Goal: Information Seeking & Learning: Learn about a topic

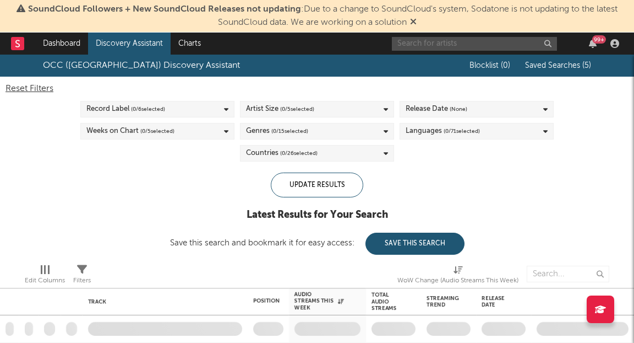
click at [450, 42] on input "text" at bounding box center [474, 44] width 165 height 14
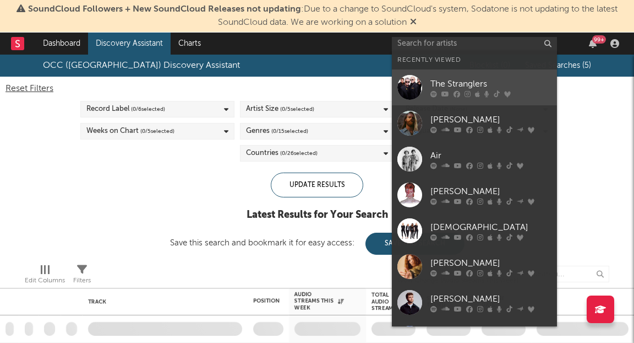
click at [459, 86] on div "The Stranglers" at bounding box center [491, 84] width 121 height 13
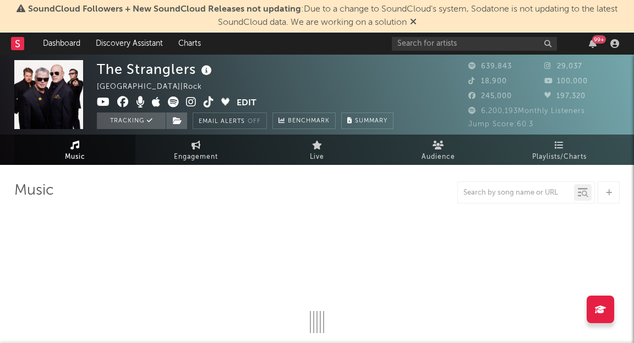
select select "6m"
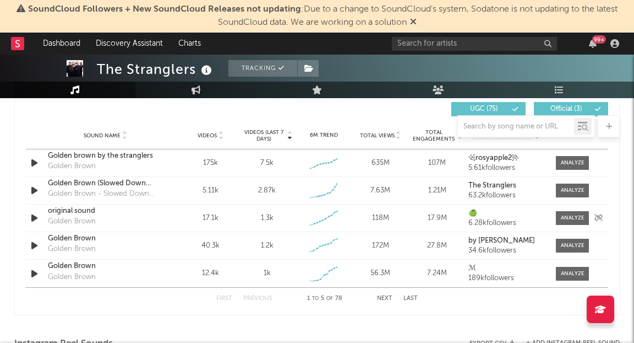
scroll to position [779, 0]
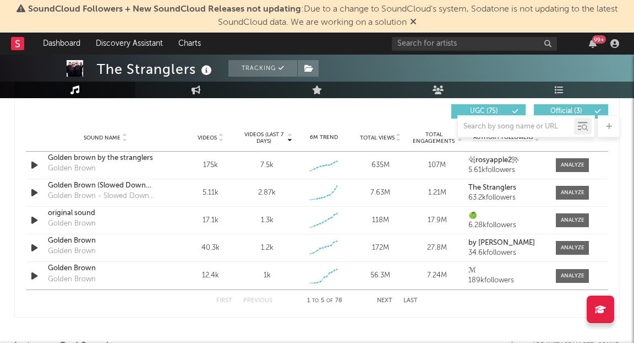
click at [388, 297] on button "Next" at bounding box center [384, 300] width 15 height 6
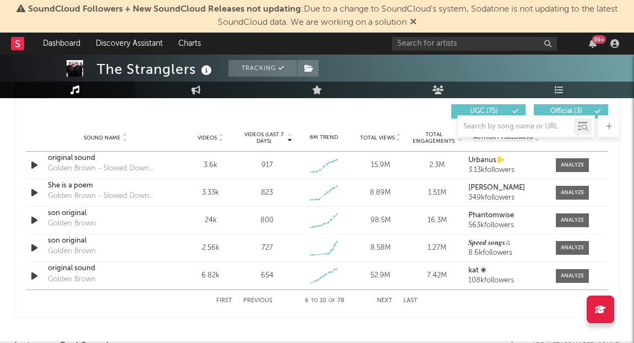
click at [389, 300] on button "Next" at bounding box center [384, 300] width 15 height 6
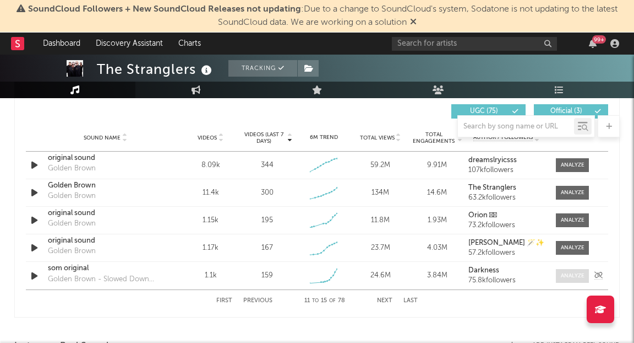
click at [573, 278] on div at bounding box center [573, 275] width 24 height 8
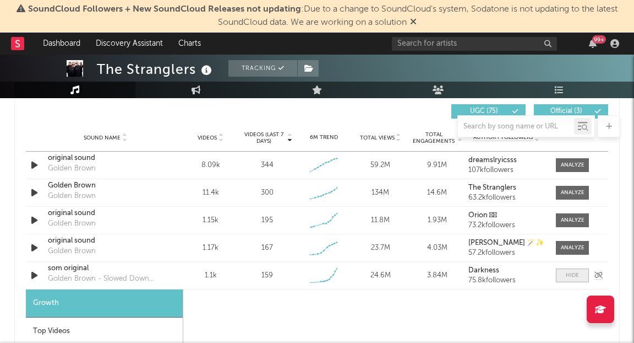
select select "1w"
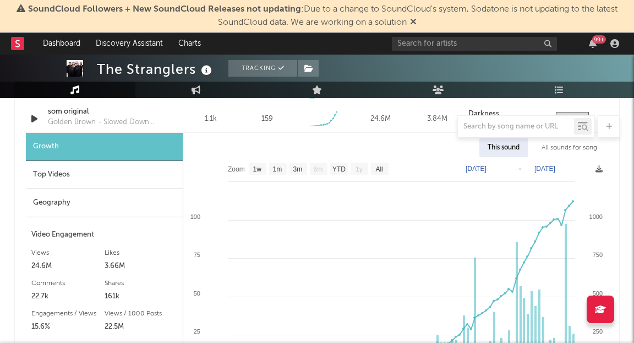
scroll to position [918, 0]
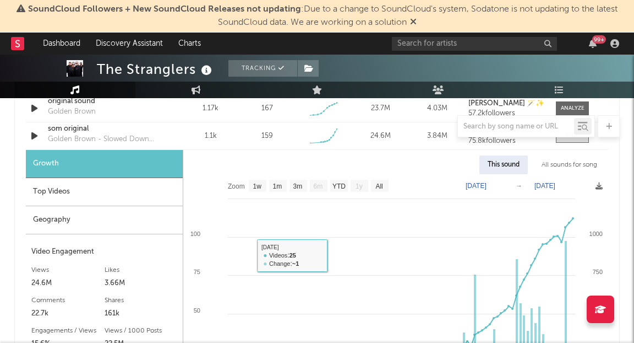
click at [113, 193] on div "Top Videos" at bounding box center [104, 192] width 157 height 28
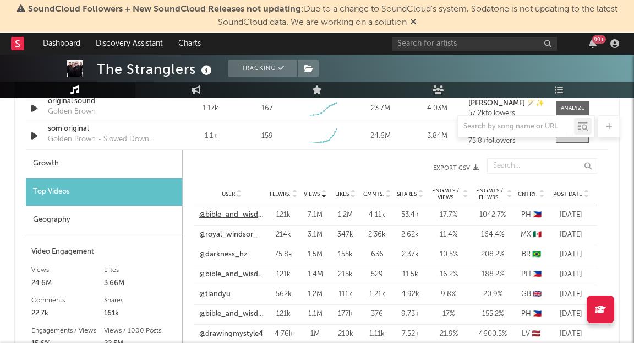
click at [229, 213] on link "@bible_and_wisdom" at bounding box center [231, 214] width 65 height 11
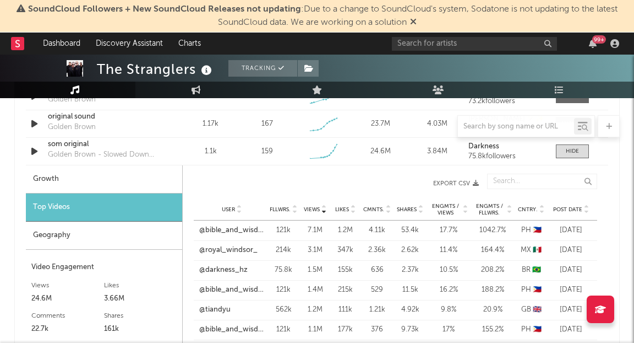
scroll to position [900, 0]
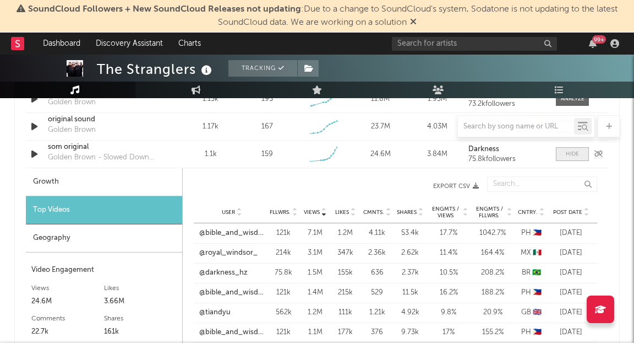
click at [564, 153] on span at bounding box center [572, 154] width 33 height 14
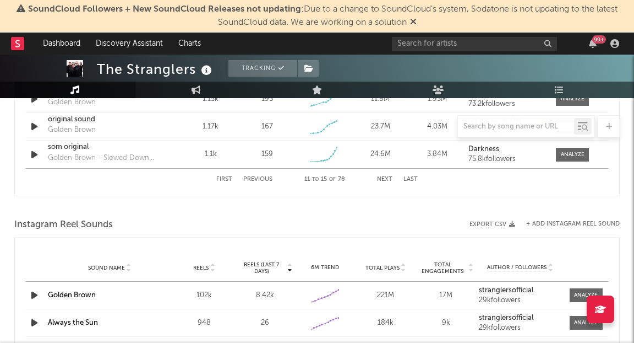
click at [389, 177] on button "Next" at bounding box center [384, 179] width 15 height 6
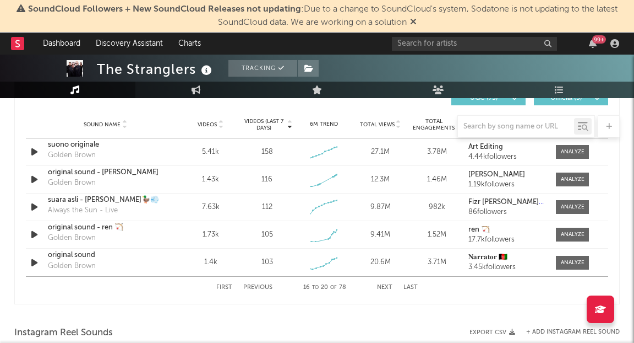
scroll to position [817, 0]
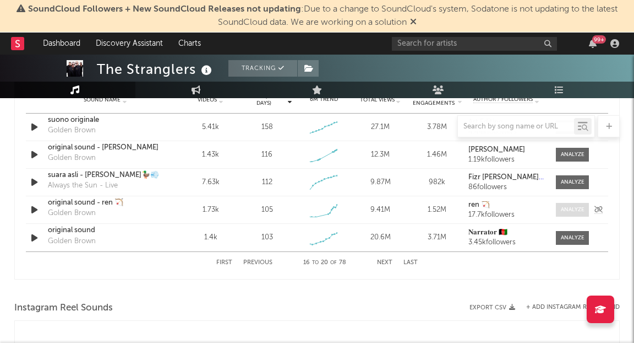
click at [576, 209] on div at bounding box center [573, 209] width 24 height 8
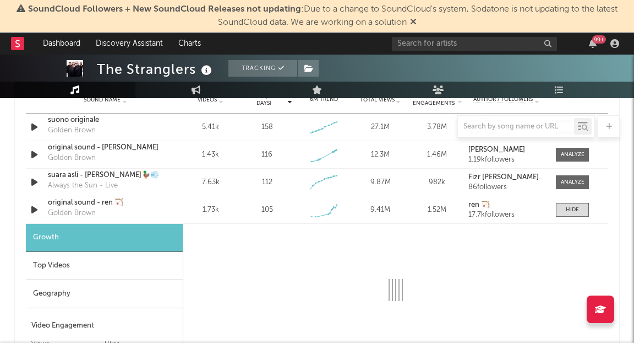
select select "1w"
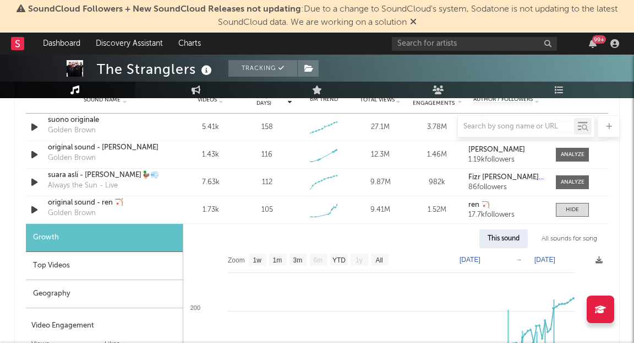
click at [121, 254] on div "Top Videos" at bounding box center [104, 266] width 157 height 28
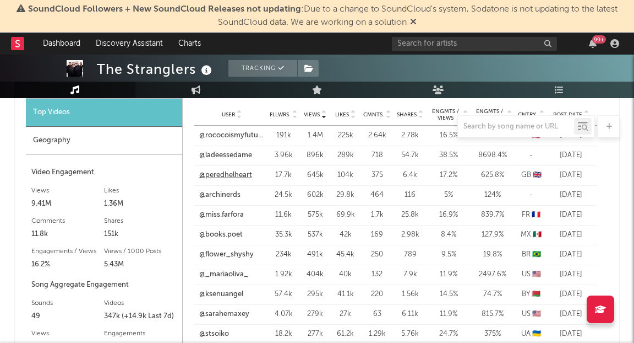
scroll to position [970, 0]
click at [231, 133] on div at bounding box center [317, 126] width 606 height 22
click at [227, 138] on link "@rococoismyfuture" at bounding box center [231, 136] width 65 height 11
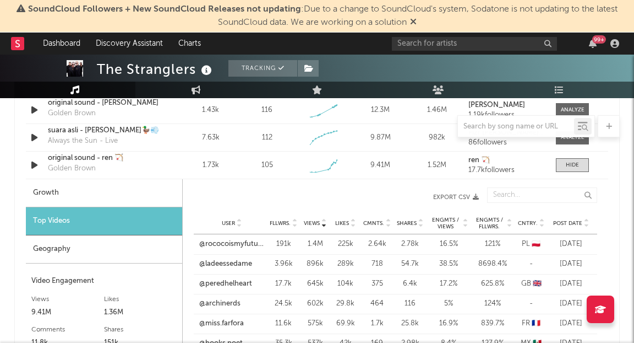
scroll to position [846, 0]
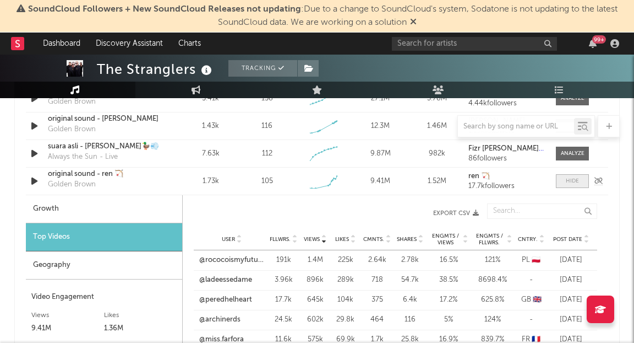
click at [561, 181] on span at bounding box center [572, 181] width 33 height 14
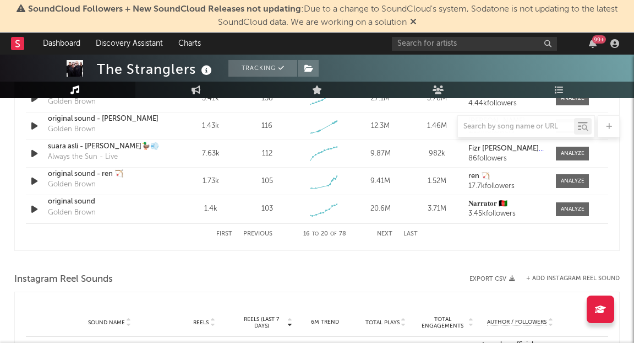
click at [389, 229] on div "First Previous 16 to 20 of 78 Next Last" at bounding box center [317, 233] width 202 height 21
click at [387, 233] on button "Next" at bounding box center [384, 234] width 15 height 6
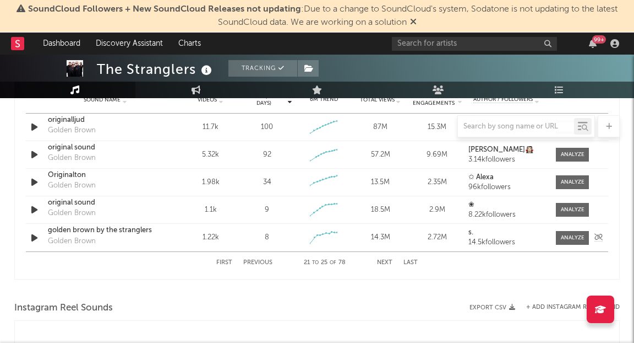
scroll to position [817, 0]
click at [390, 261] on button "Next" at bounding box center [384, 262] width 15 height 6
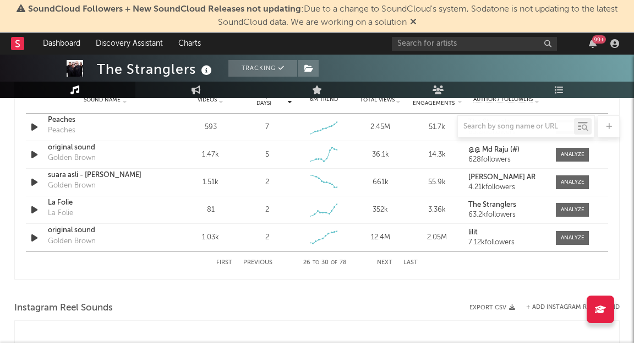
click at [382, 259] on button "Next" at bounding box center [384, 262] width 15 height 6
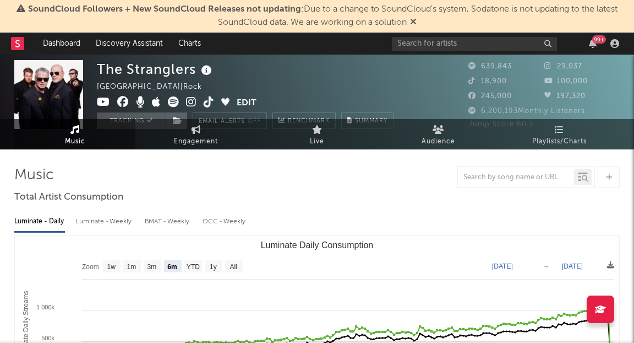
scroll to position [0, 0]
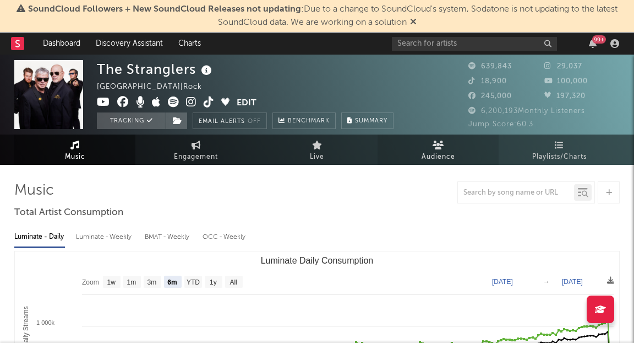
click at [433, 147] on icon at bounding box center [439, 144] width 12 height 9
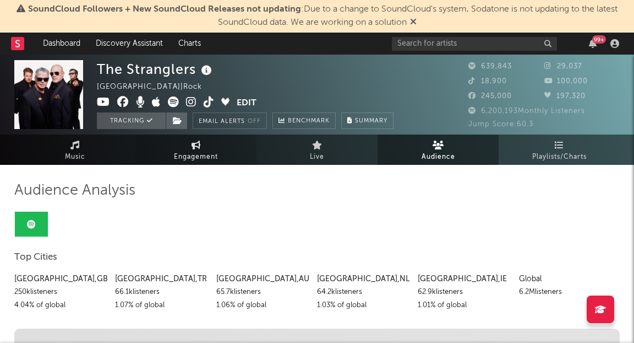
click at [203, 144] on link "Engagement" at bounding box center [195, 149] width 121 height 30
select select "1w"
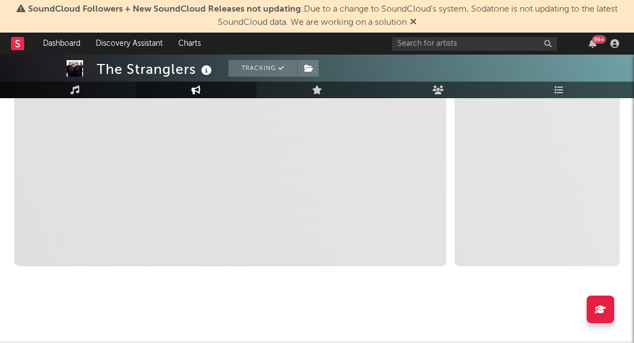
select select "1m"
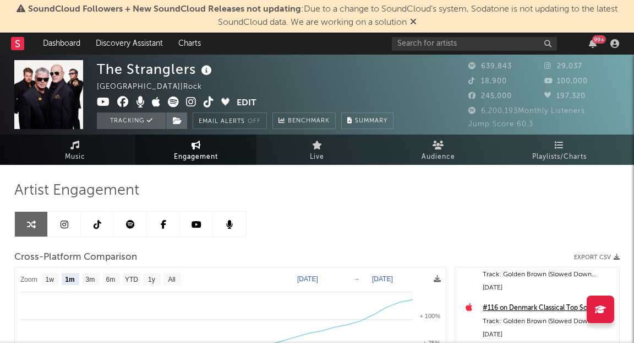
click at [70, 224] on link at bounding box center [64, 223] width 33 height 25
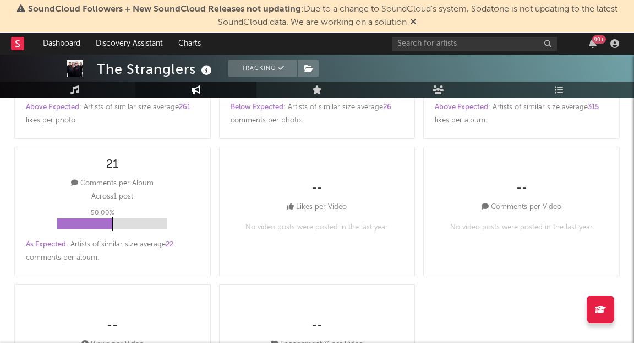
select select "1w"
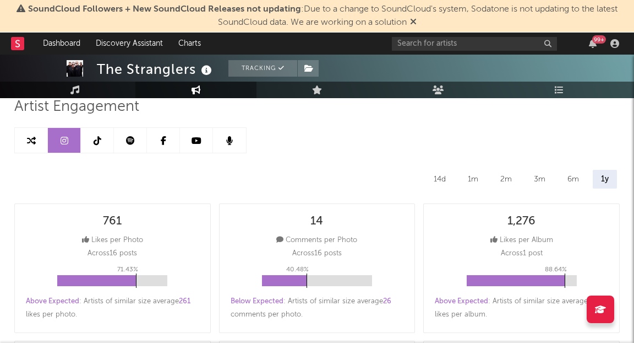
scroll to position [81, 0]
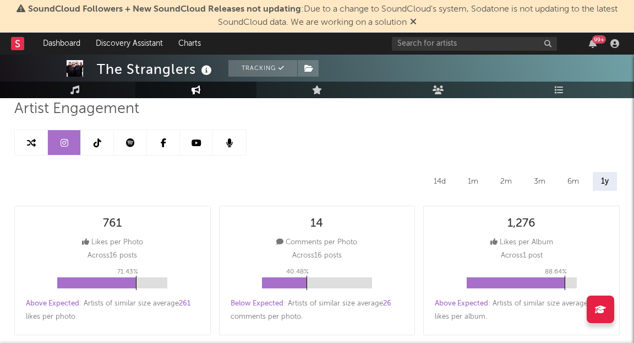
click at [99, 148] on link at bounding box center [97, 142] width 33 height 25
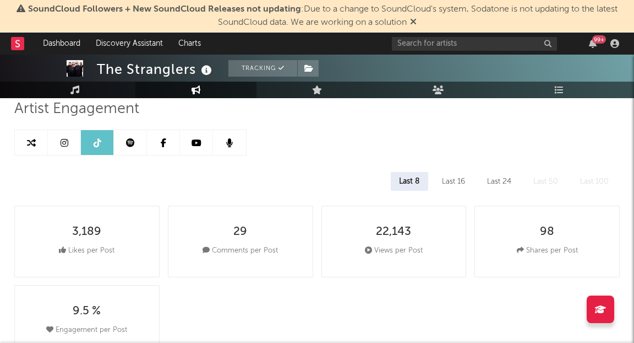
select select "1w"
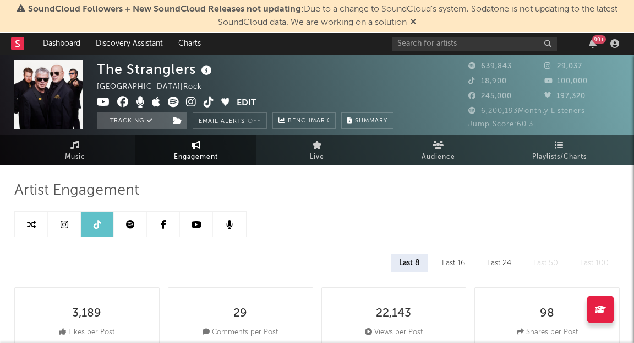
click at [133, 226] on icon at bounding box center [130, 224] width 9 height 9
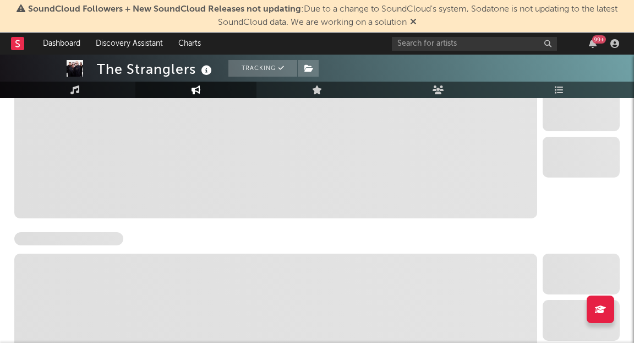
select select "6m"
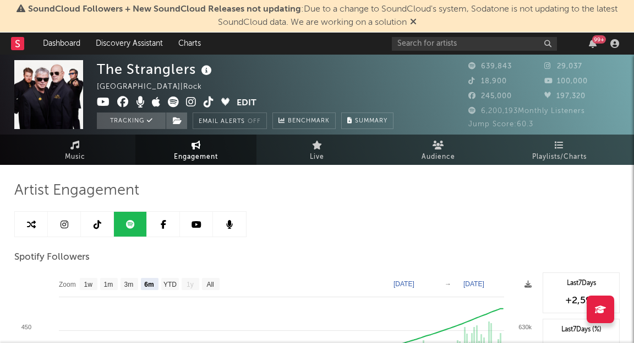
click at [200, 224] on icon at bounding box center [197, 224] width 10 height 9
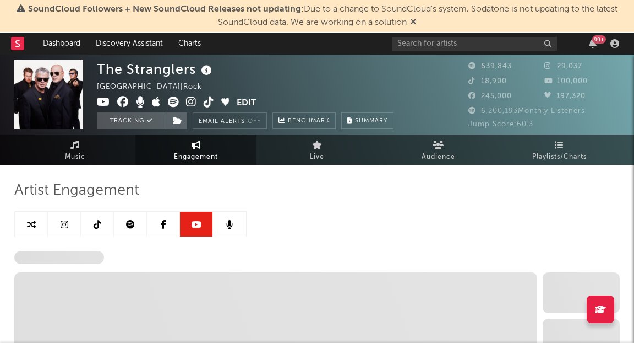
select select "6m"
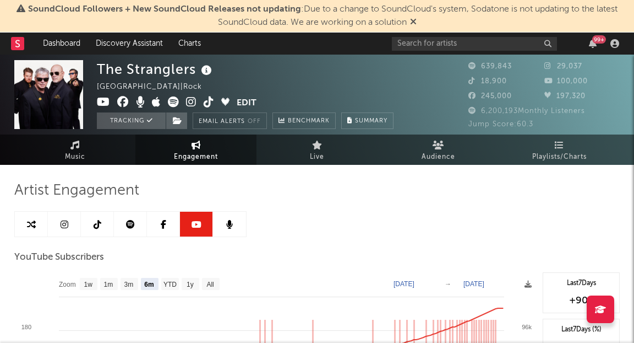
click at [163, 222] on icon at bounding box center [164, 224] width 6 height 9
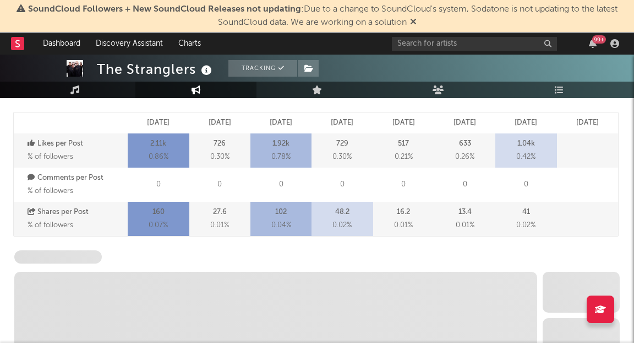
select select "6m"
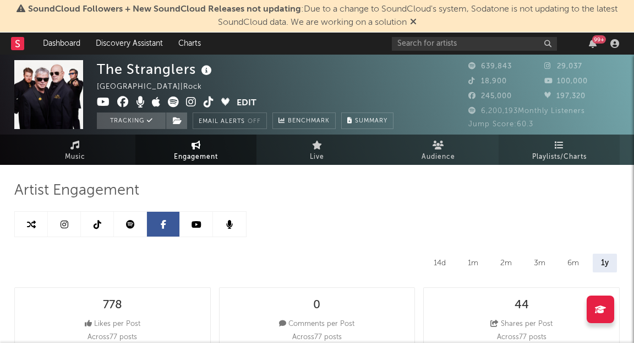
click at [548, 144] on link "Playlists/Charts" at bounding box center [559, 149] width 121 height 30
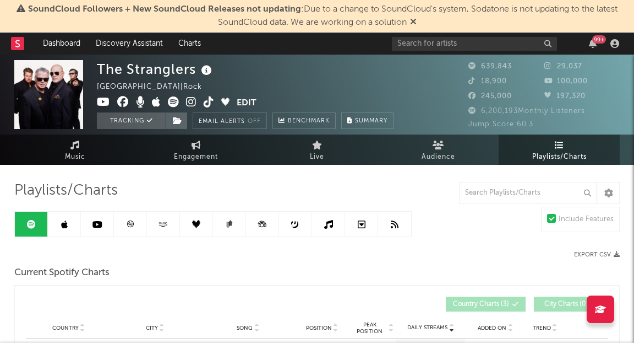
click at [134, 223] on link at bounding box center [130, 223] width 33 height 25
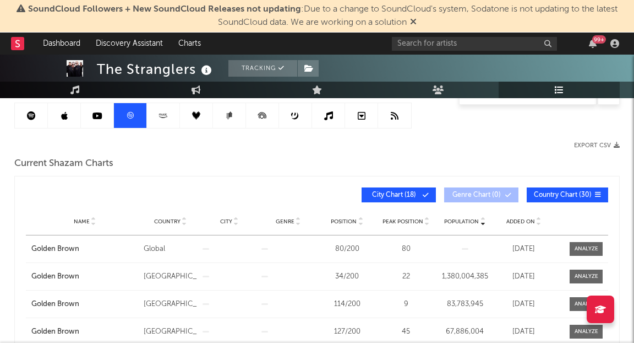
scroll to position [106, 0]
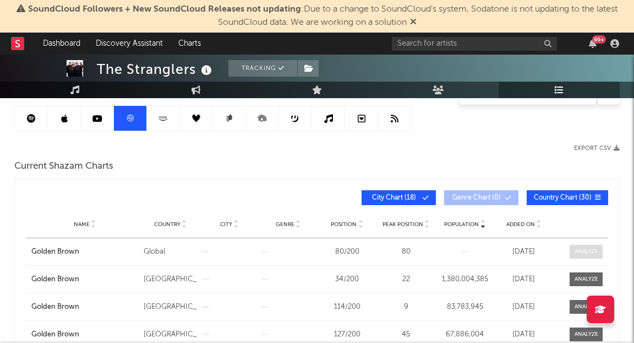
click at [584, 246] on span at bounding box center [586, 251] width 33 height 14
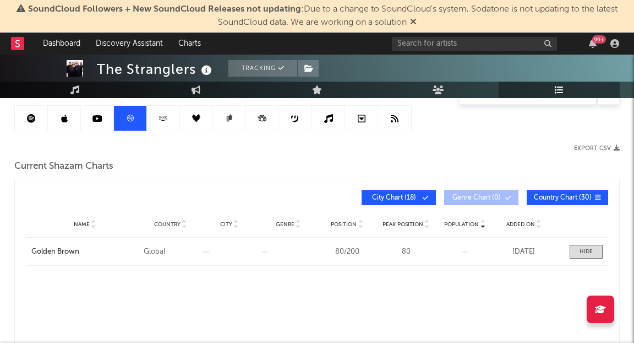
select select "All"
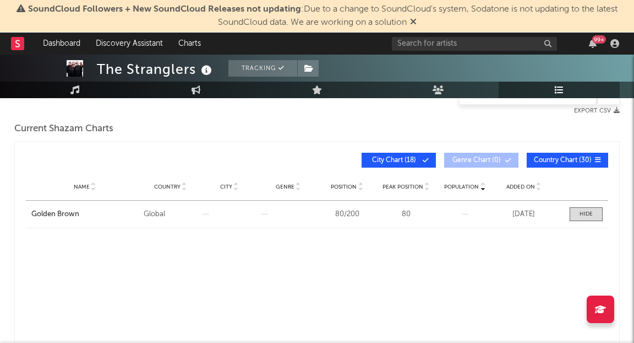
select select "3m"
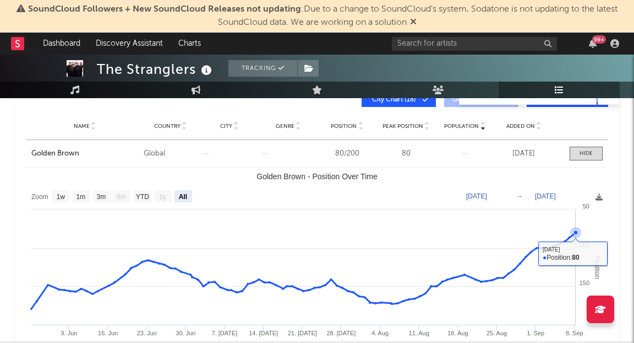
scroll to position [206, 0]
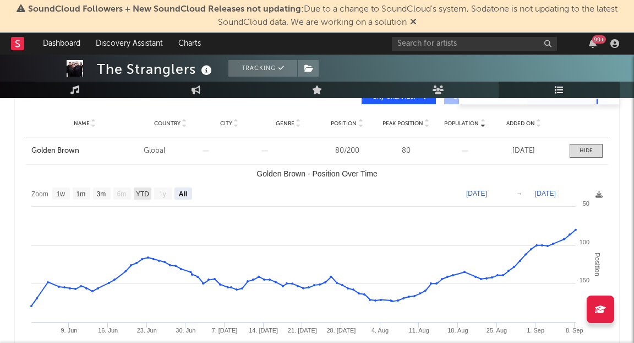
click at [140, 195] on text "YTD" at bounding box center [142, 194] width 13 height 8
select select "YTD"
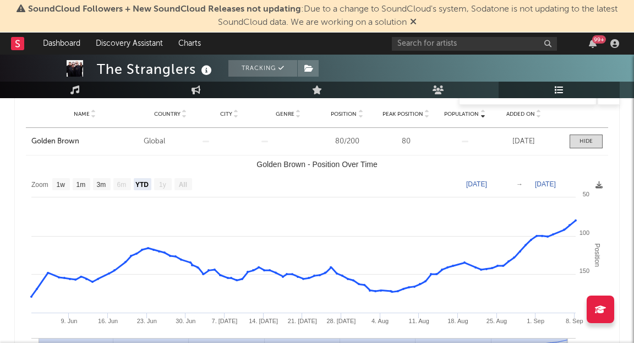
scroll to position [214, 0]
